Goal: Transaction & Acquisition: Purchase product/service

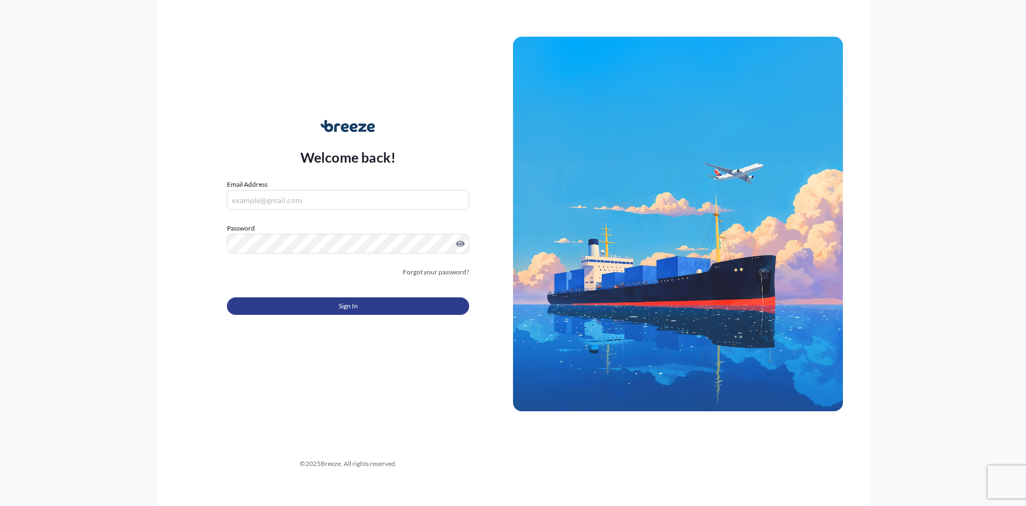
type input "[EMAIL_ADDRESS][DOMAIN_NAME]"
click at [339, 305] on span "Sign In" at bounding box center [348, 306] width 19 height 11
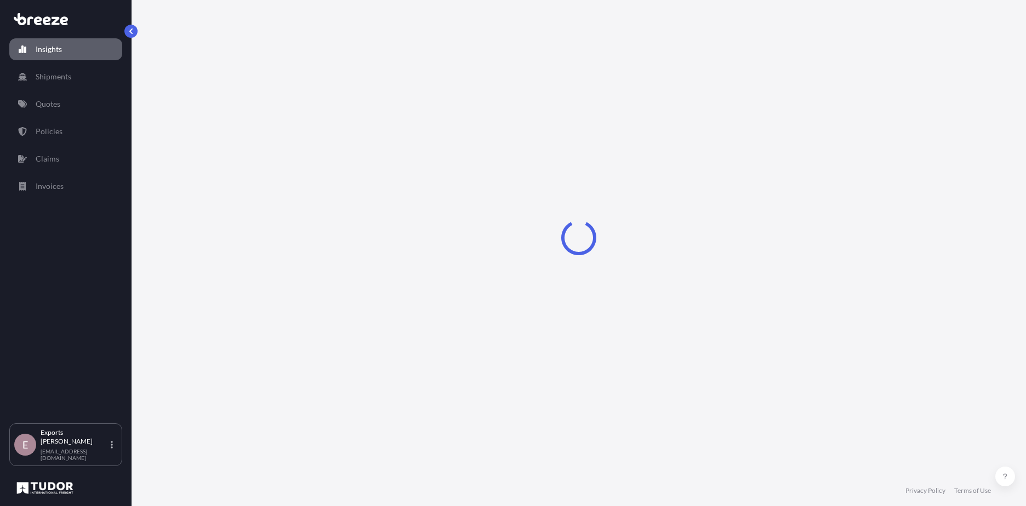
select select "2025"
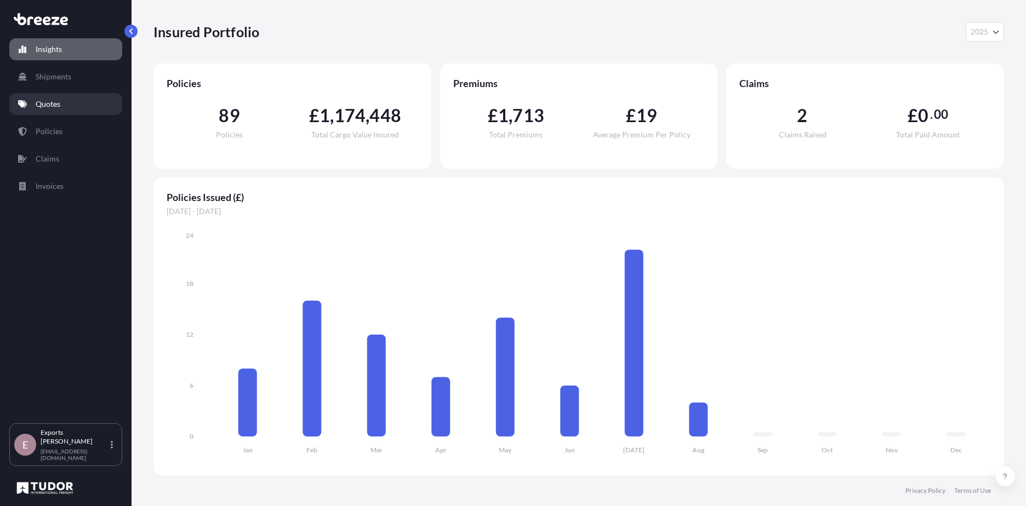
click at [45, 95] on link "Quotes" at bounding box center [65, 104] width 113 height 22
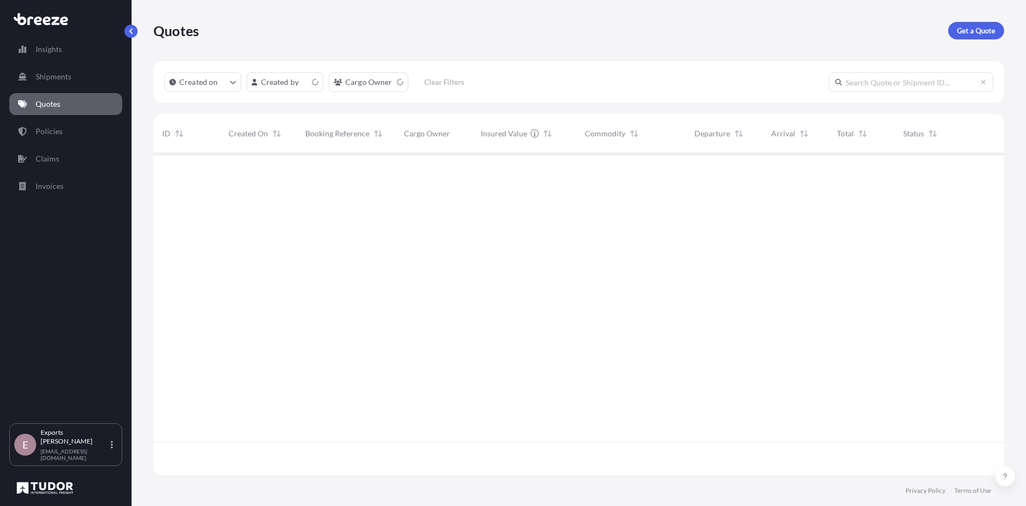
scroll to position [320, 842]
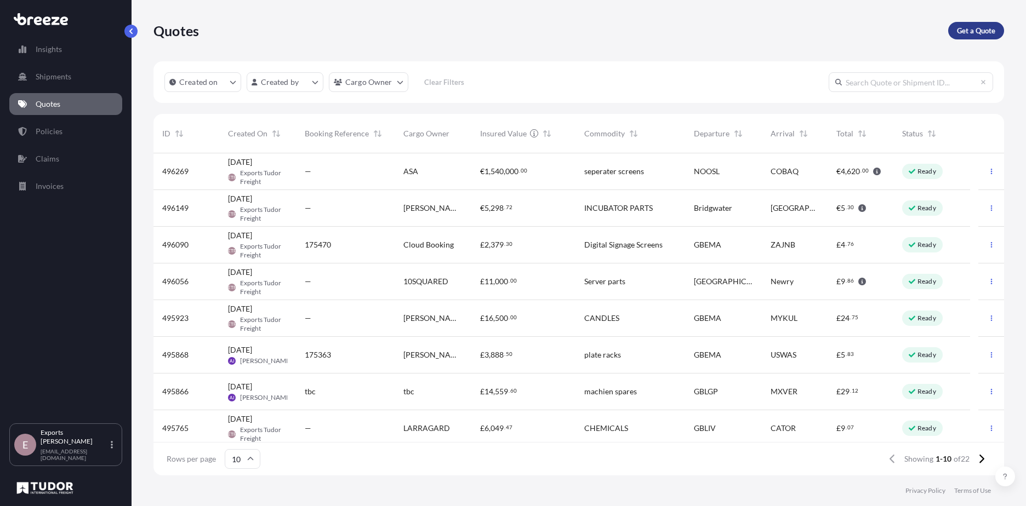
click at [979, 35] on p "Get a Quote" at bounding box center [976, 30] width 38 height 11
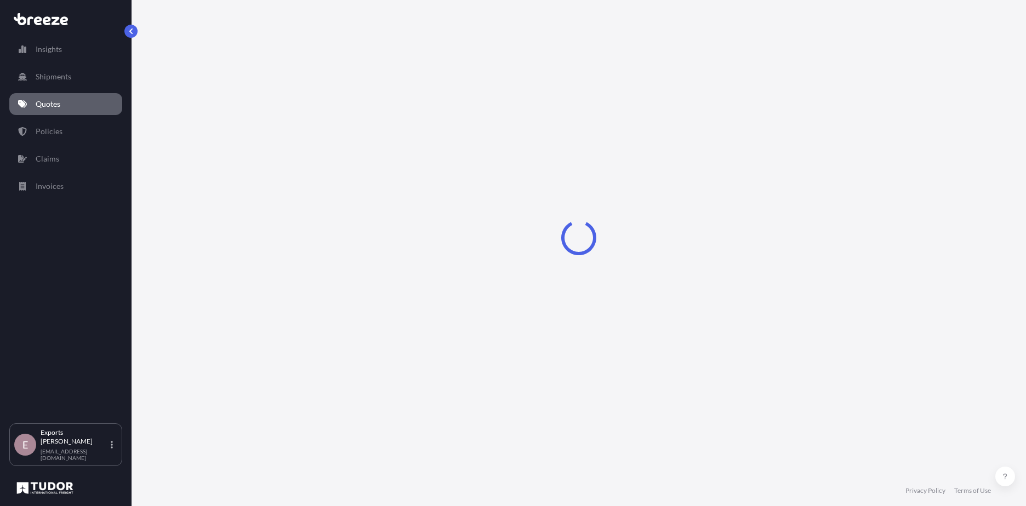
select select "Sea"
select select "1"
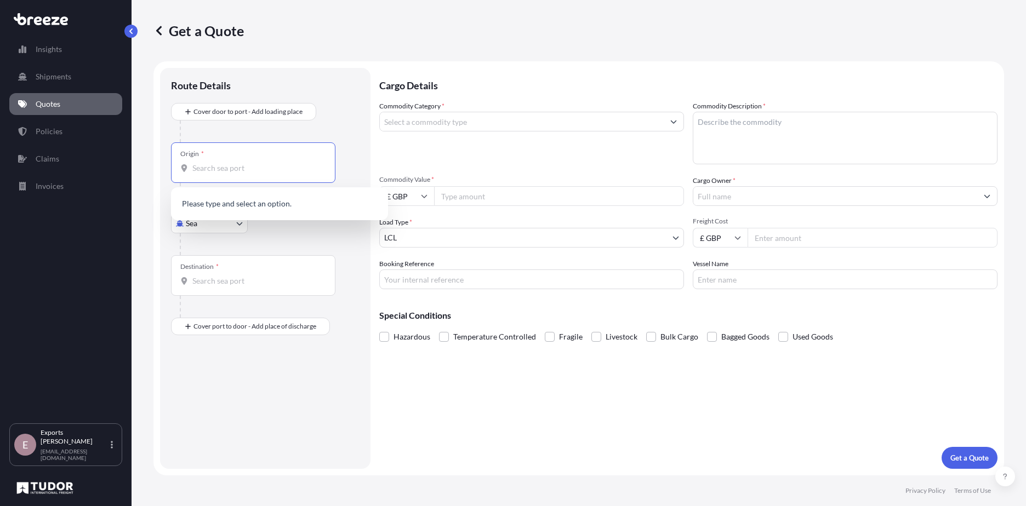
click at [228, 171] on input "Origin *" at bounding box center [256, 168] width 129 height 11
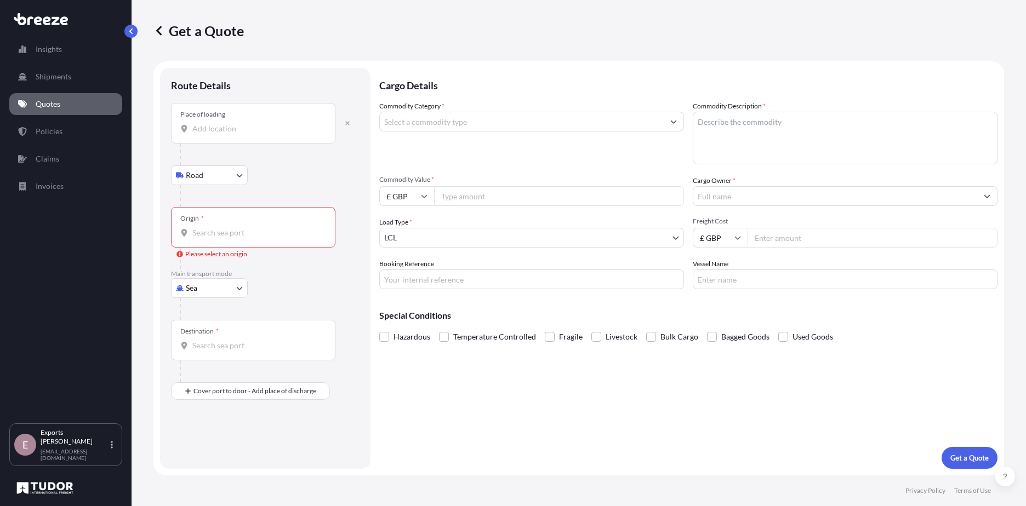
click at [205, 169] on body "0 options available. Insights Shipments Quotes Policies Claims Invoices E Expor…" at bounding box center [513, 253] width 1026 height 506
click at [201, 300] on div at bounding box center [270, 309] width 180 height 22
click at [201, 294] on body "0 options available. Insights Shipments Quotes Policies Claims Invoices E Expor…" at bounding box center [513, 253] width 1026 height 506
click at [201, 336] on span "Air" at bounding box center [197, 336] width 11 height 11
select select "Air"
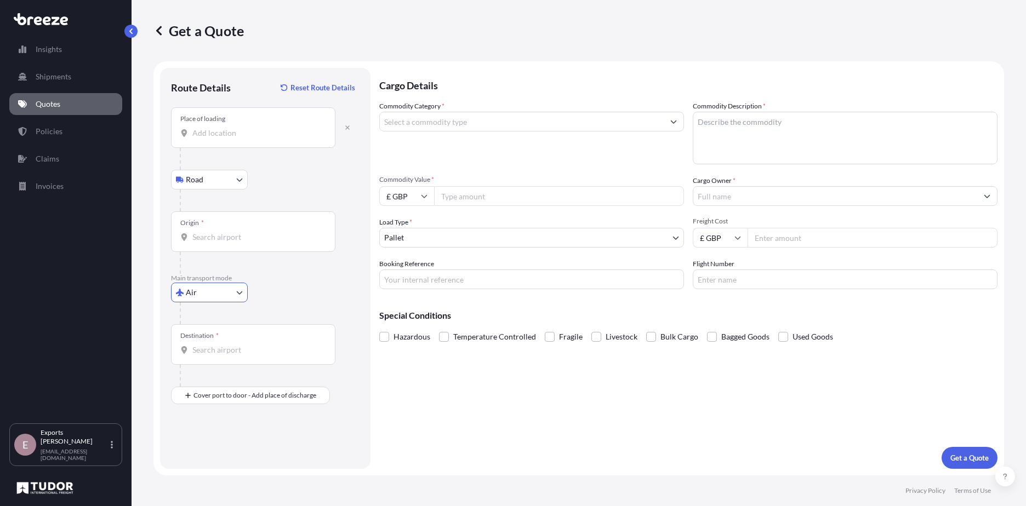
click at [223, 139] on div "Place of loading" at bounding box center [253, 127] width 164 height 41
click at [223, 139] on input "Place of loading" at bounding box center [256, 133] width 129 height 11
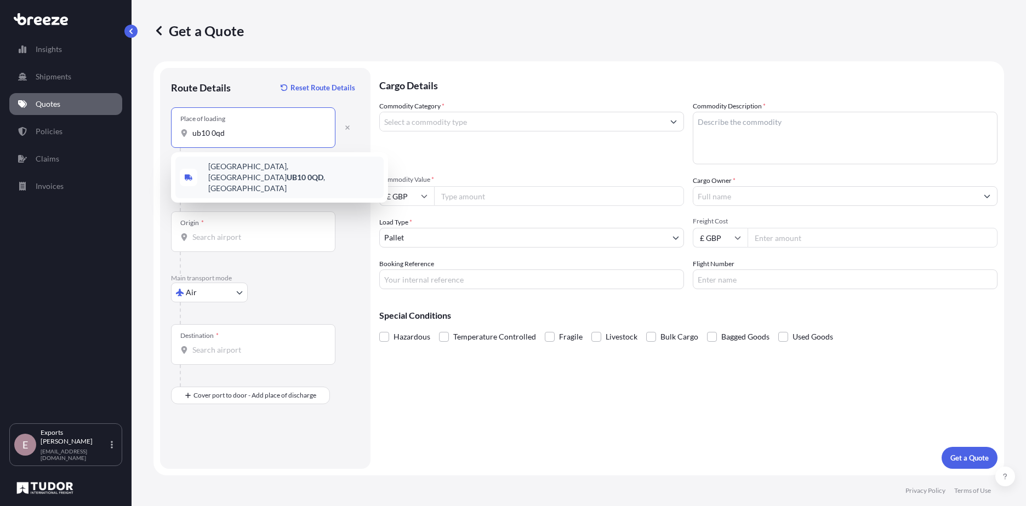
click at [236, 167] on span "[STREET_ADDRESS]" at bounding box center [293, 177] width 171 height 33
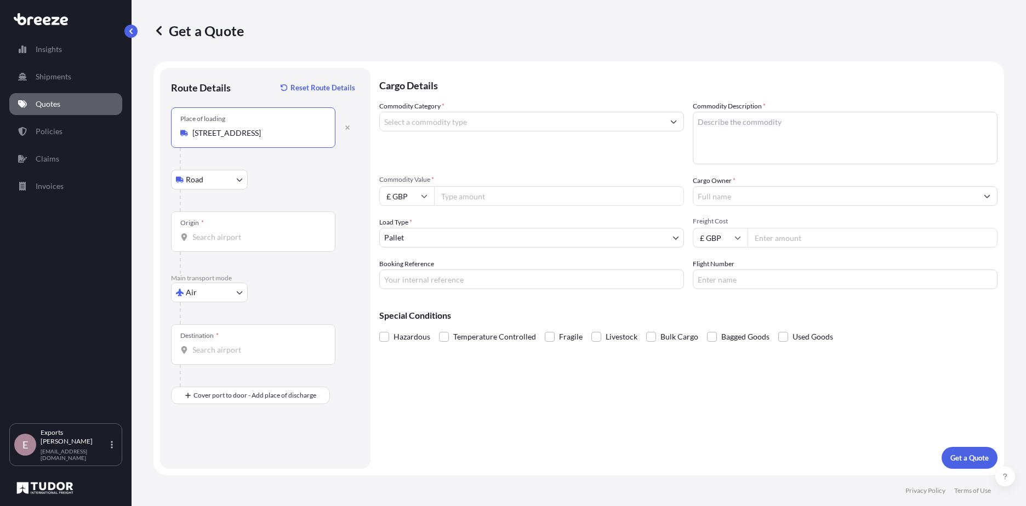
type input "[STREET_ADDRESS]"
click at [242, 242] on input "Origin *" at bounding box center [256, 237] width 129 height 11
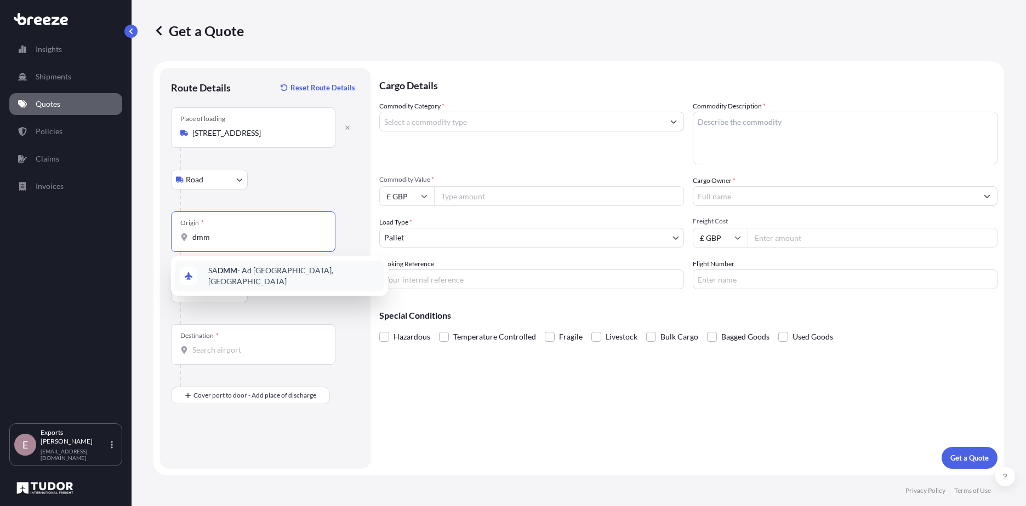
click at [238, 278] on span "SA DMM - Ad Dammam, [GEOGRAPHIC_DATA]" at bounding box center [293, 276] width 171 height 22
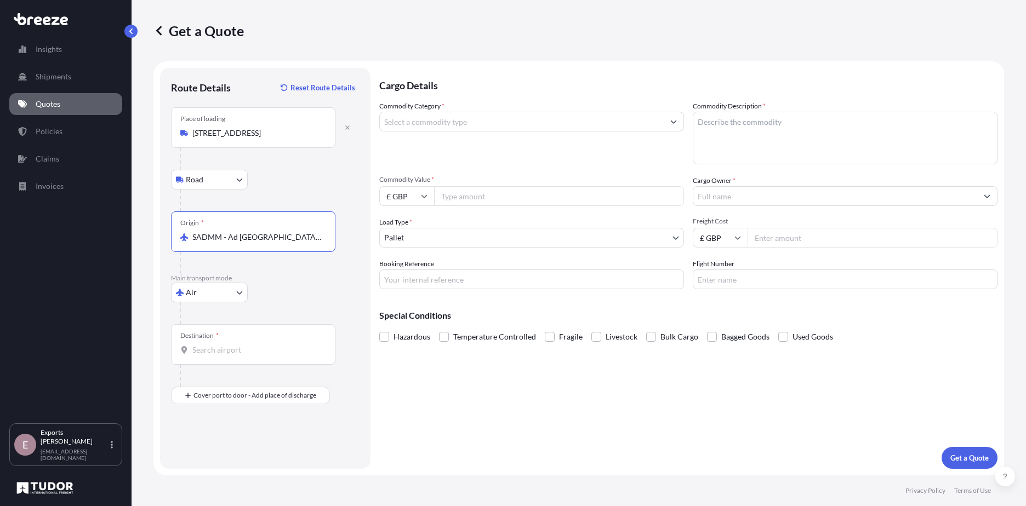
type input "SADMM - Ad [GEOGRAPHIC_DATA], [GEOGRAPHIC_DATA]"
click at [236, 343] on div "Destination *" at bounding box center [253, 344] width 164 height 41
click at [236, 345] on input "Destination *" at bounding box center [256, 350] width 129 height 11
click at [281, 387] on span "SAYNB - [GEOGRAPHIC_DATA], [GEOGRAPHIC_DATA]" at bounding box center [293, 389] width 171 height 22
type input "SAYNB - [GEOGRAPHIC_DATA], [GEOGRAPHIC_DATA]"
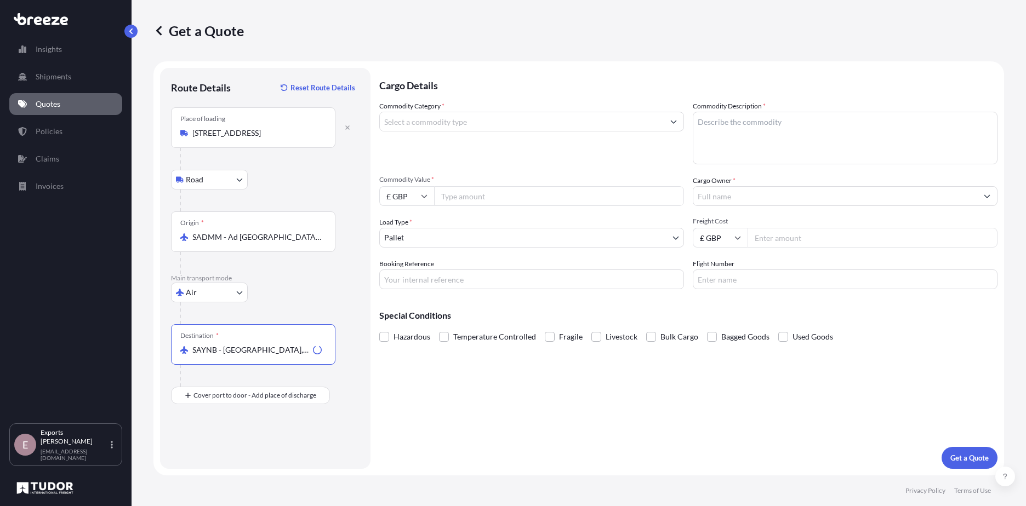
click at [389, 393] on div "Cargo Details Commodity Category * Commodity Description * Commodity Value * £ …" at bounding box center [688, 268] width 618 height 401
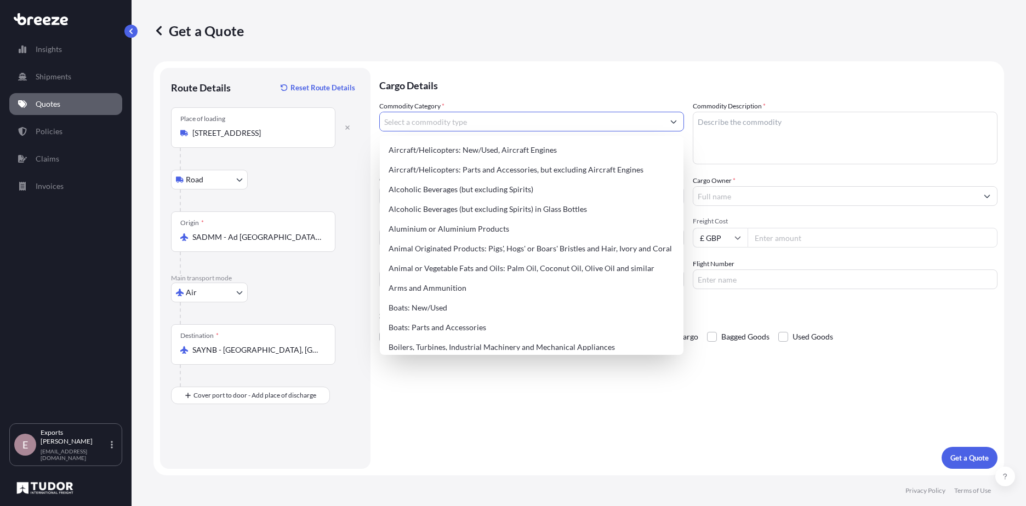
click at [514, 125] on input "Commodity Category *" at bounding box center [522, 122] width 284 height 20
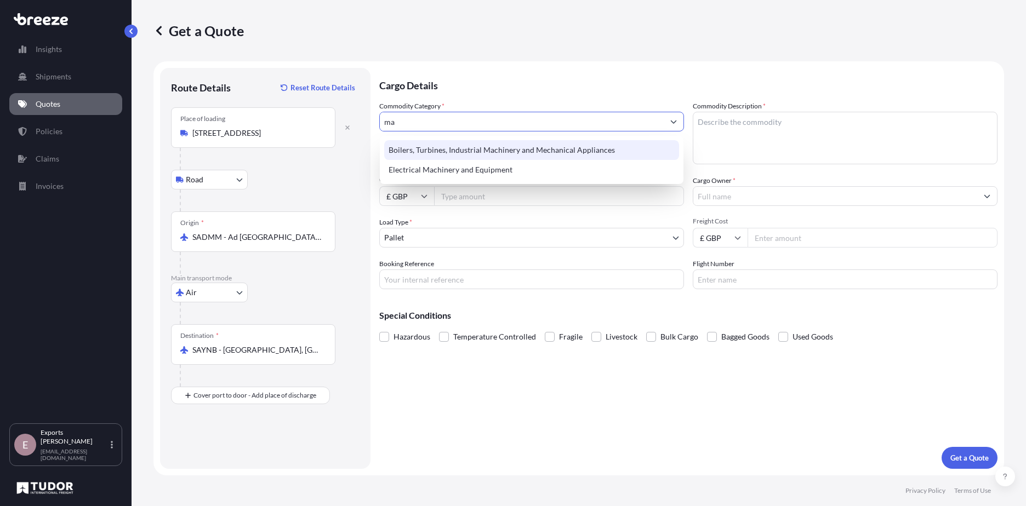
type input "m"
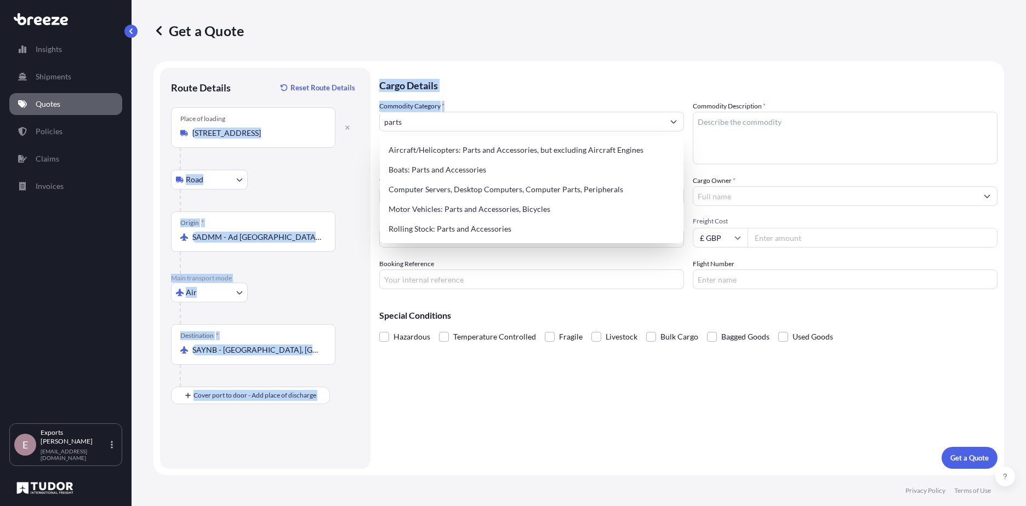
drag, startPoint x: 451, startPoint y: 111, endPoint x: 193, endPoint y: 126, distance: 258.1
click at [193, 126] on form "Route Details Reset Route Details Place of loading [GEOGRAPHIC_DATA], UK Road R…" at bounding box center [578, 268] width 851 height 414
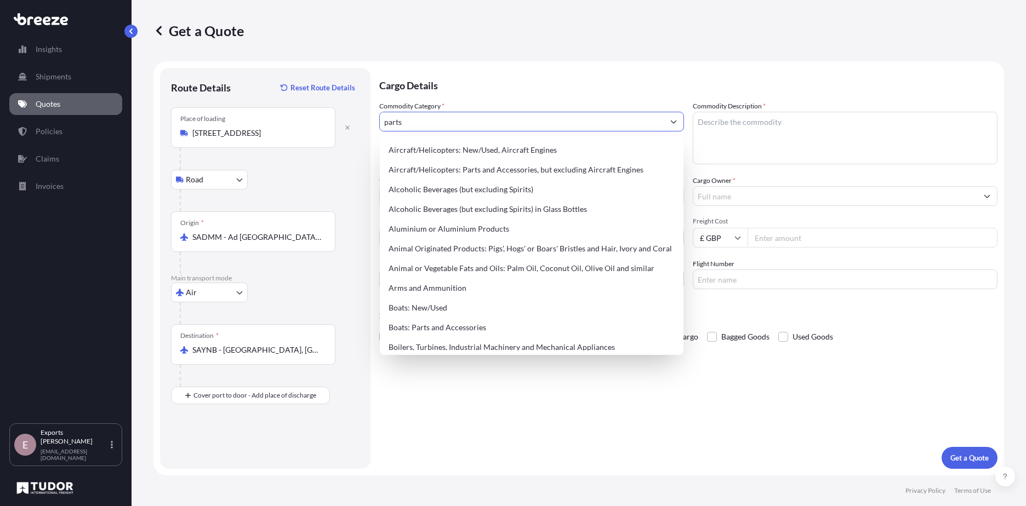
click at [430, 123] on input "parts" at bounding box center [522, 122] width 284 height 20
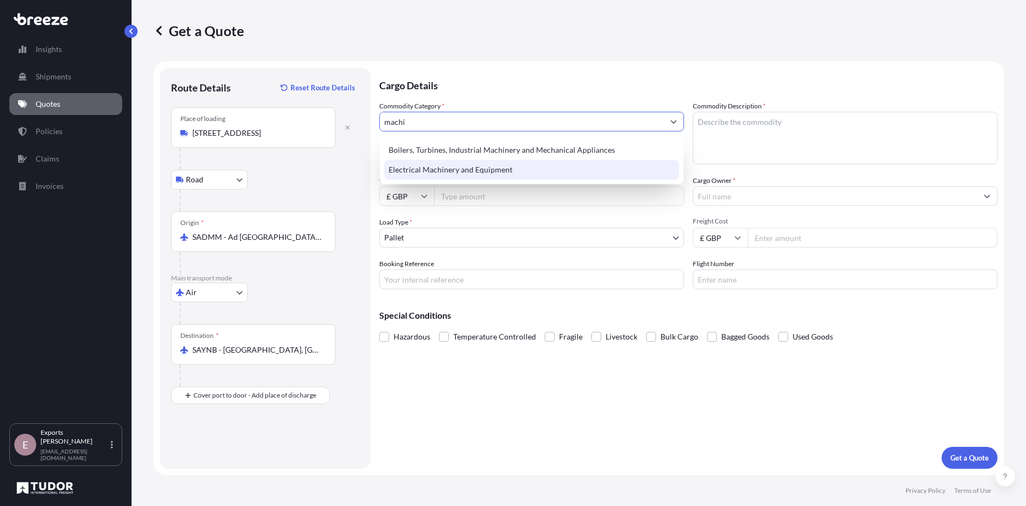
click at [517, 172] on div "Electrical Machinery and Equipment" at bounding box center [531, 170] width 295 height 20
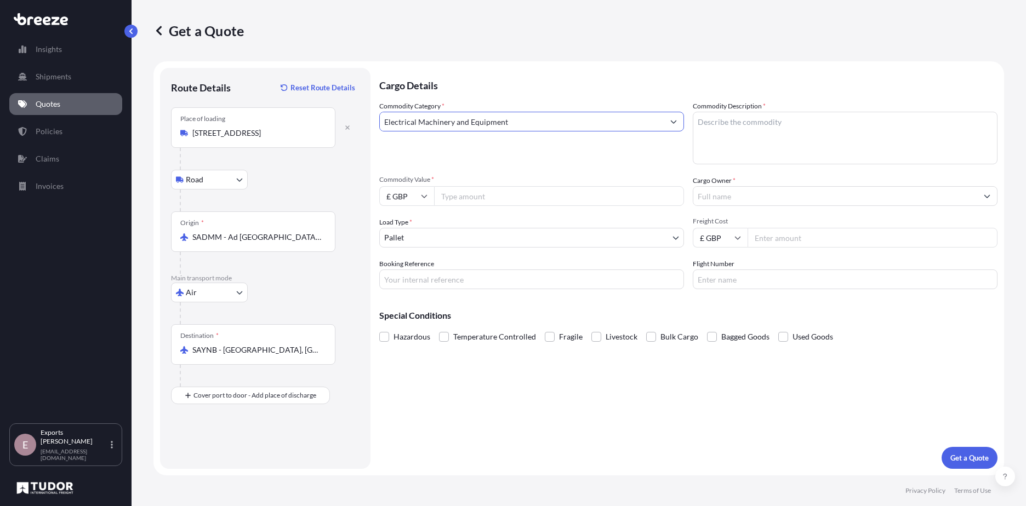
type input "Electrical Machinery and Equipment"
click at [827, 156] on textarea "Commodity Description *" at bounding box center [845, 138] width 305 height 53
type textarea "Chain Guides"
click at [492, 201] on input "Commodity Value *" at bounding box center [559, 196] width 250 height 20
type input "732"
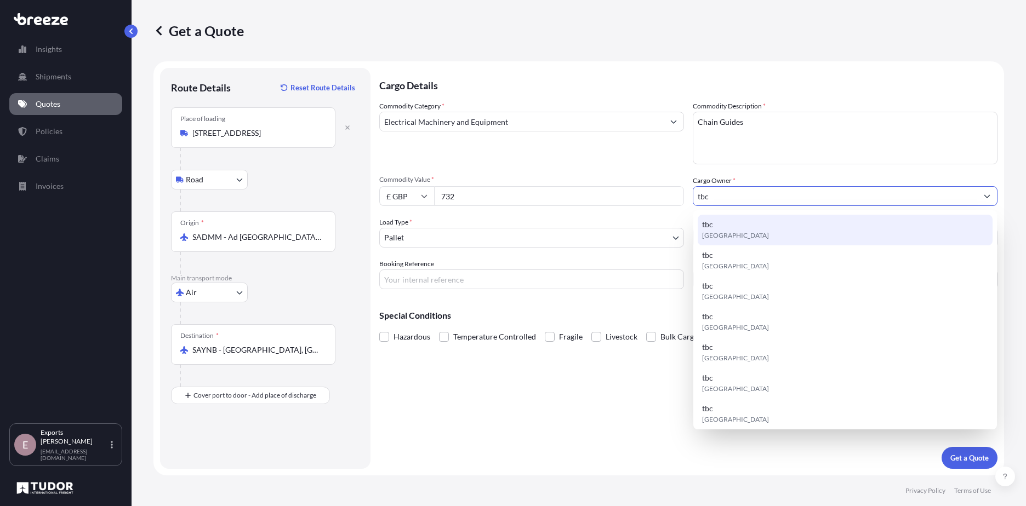
click at [736, 233] on span "[GEOGRAPHIC_DATA]" at bounding box center [735, 235] width 67 height 11
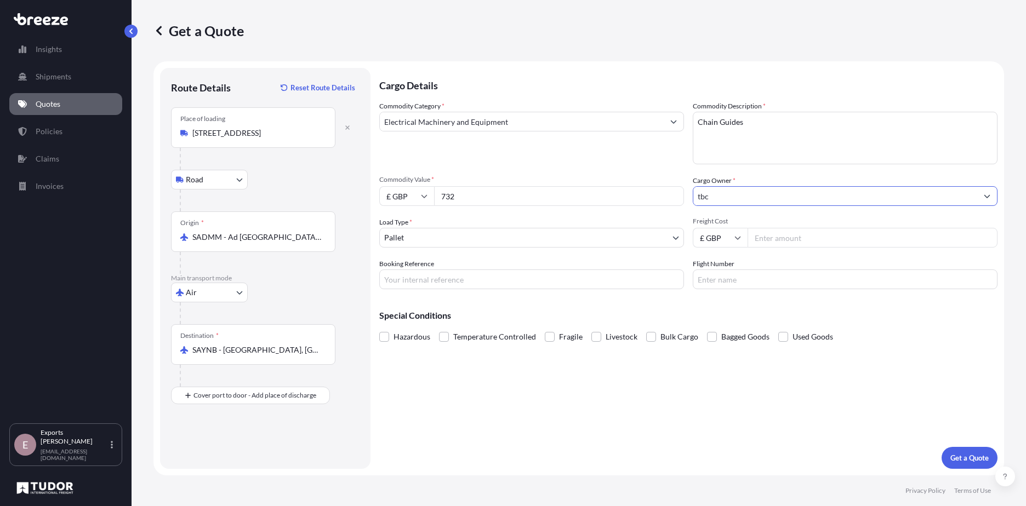
type input "tbc"
click at [464, 241] on body "15 options available. 5 options available. 0 options available. 15 options avai…" at bounding box center [513, 253] width 1026 height 506
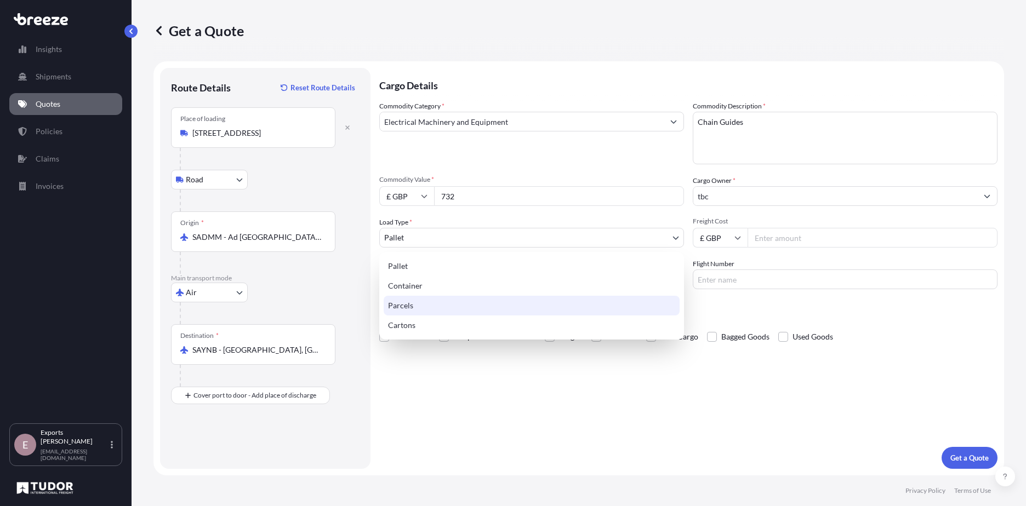
click at [411, 314] on div "Parcels" at bounding box center [532, 306] width 296 height 20
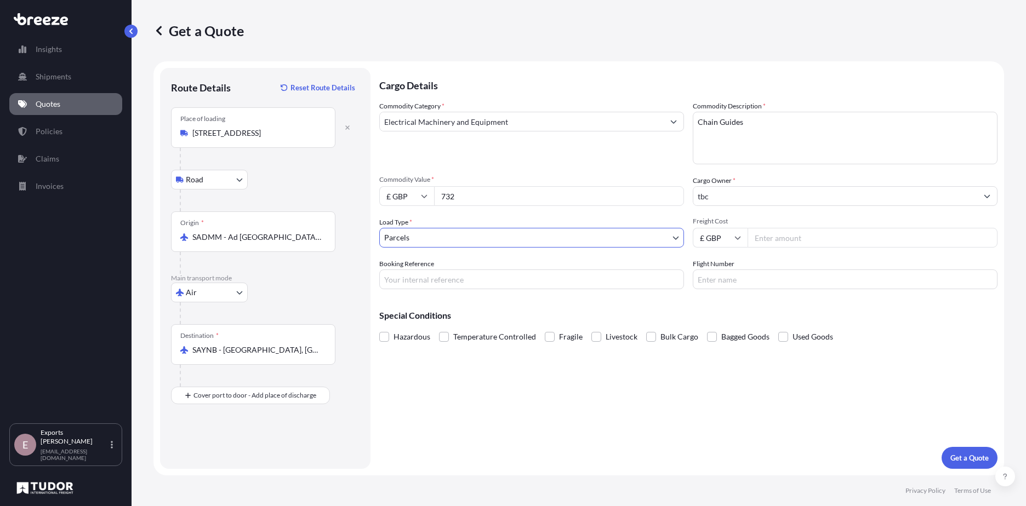
click at [464, 243] on body "5 options available. 0 options available. 15 options available. Insights Shipme…" at bounding box center [513, 253] width 1026 height 506
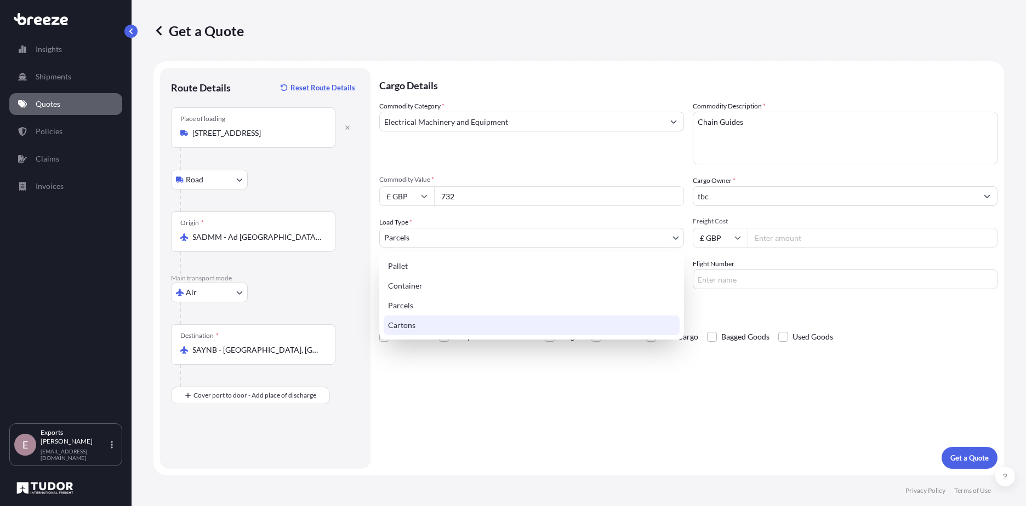
click at [429, 326] on div "Cartons" at bounding box center [532, 326] width 296 height 20
select select "4"
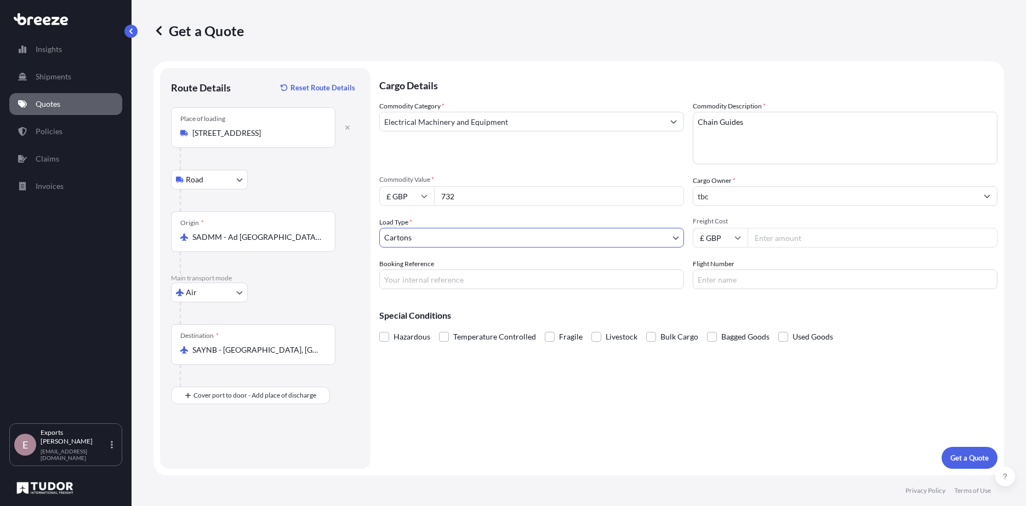
click at [816, 243] on input "Freight Cost" at bounding box center [873, 238] width 250 height 20
click at [757, 240] on input "Freight Cost" at bounding box center [873, 238] width 250 height 20
type input "195"
click at [956, 463] on p "Get a Quote" at bounding box center [969, 458] width 38 height 11
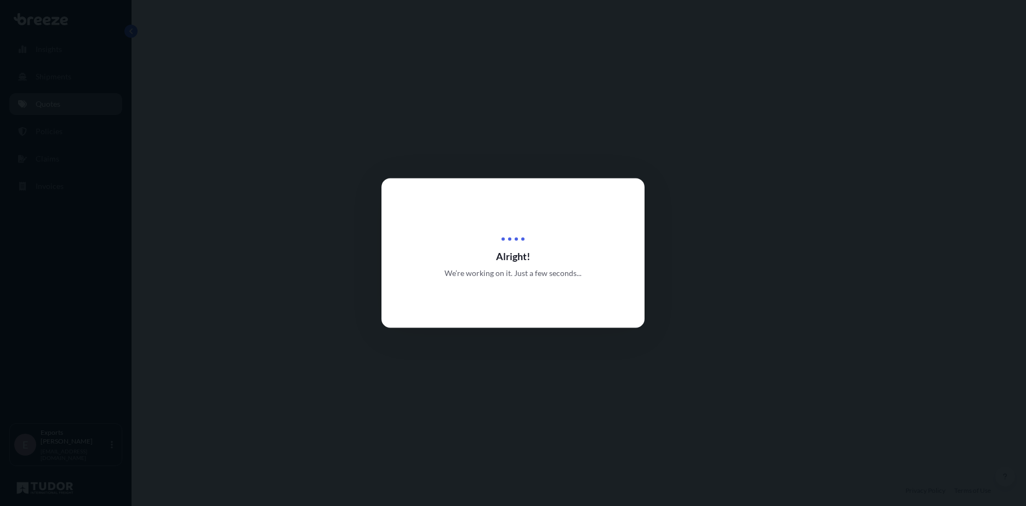
select select "Road"
select select "Air"
select select "4"
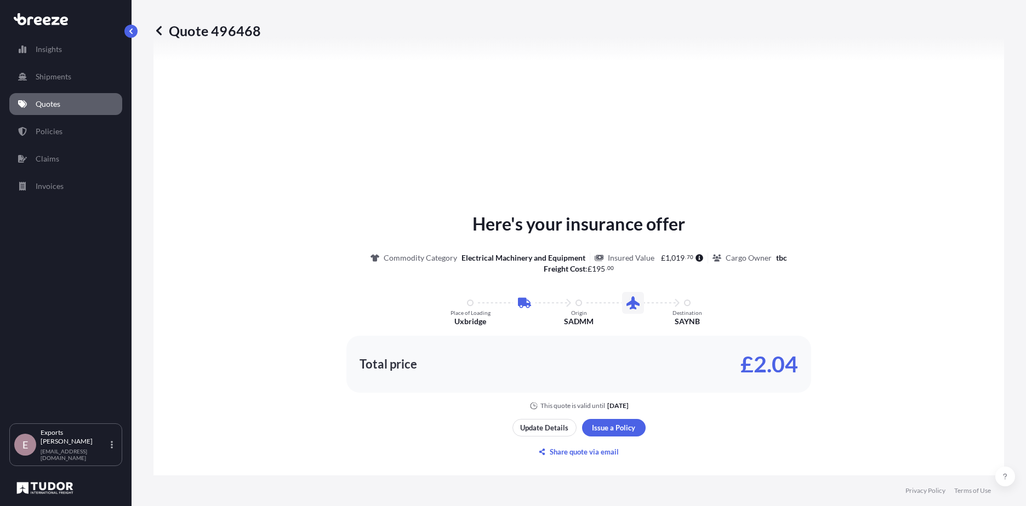
scroll to position [429, 0]
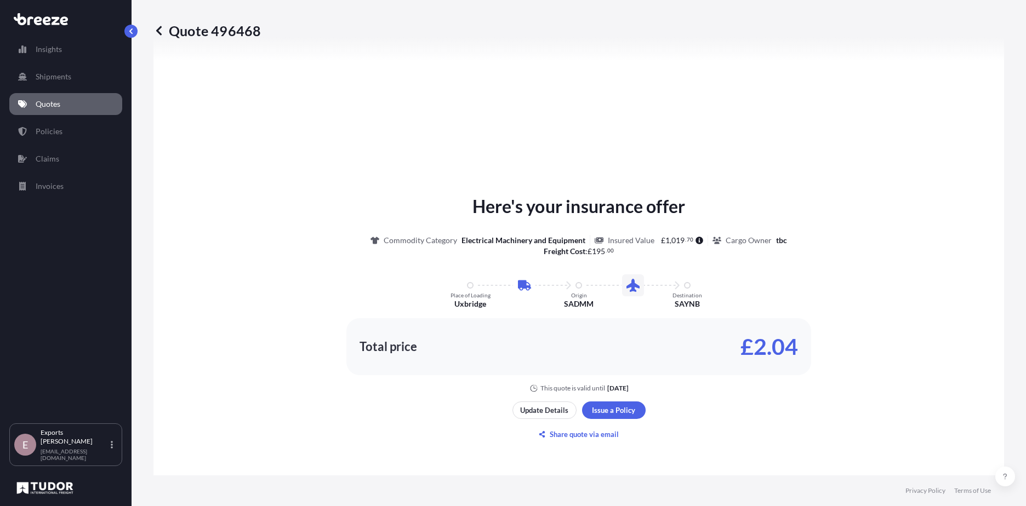
click at [398, 84] on div "Here's your insurance offer Commodity Category Electrical Machinery and Equipme…" at bounding box center [579, 318] width 820 height 606
